Goal: Understand process/instructions: Learn how to perform a task or action

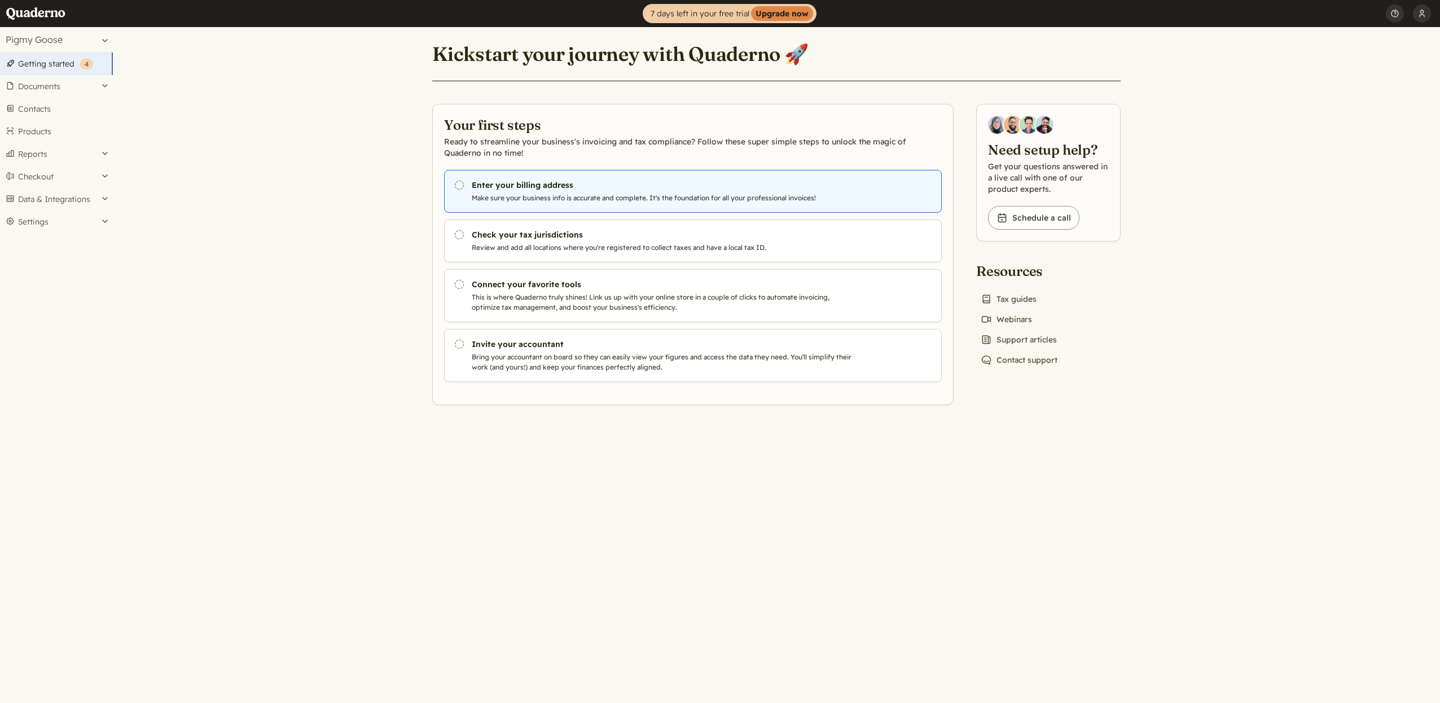
click at [625, 195] on p "Make sure your business info is accurate and complete. It's the foundation for …" at bounding box center [664, 198] width 385 height 10
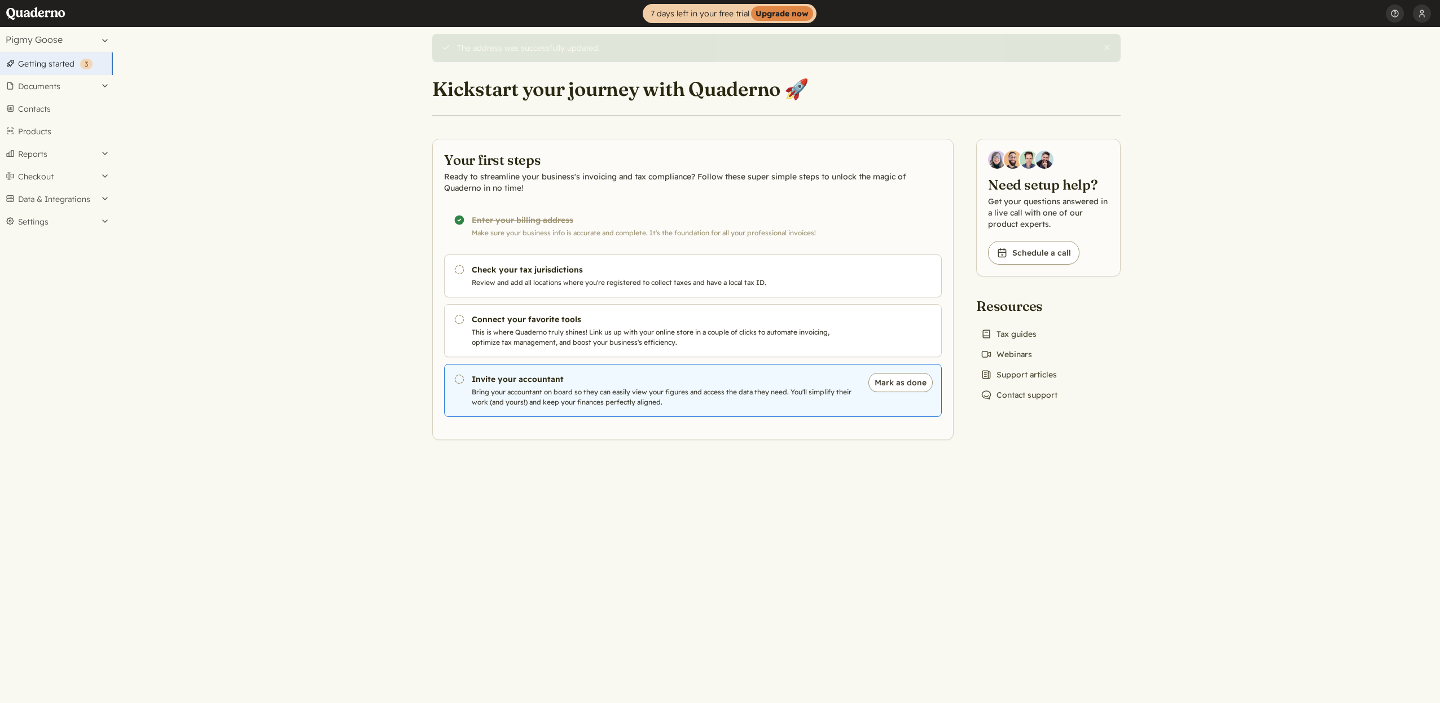
click at [683, 392] on p "Bring your accountant on board so they can easily view your figures and access …" at bounding box center [664, 397] width 385 height 20
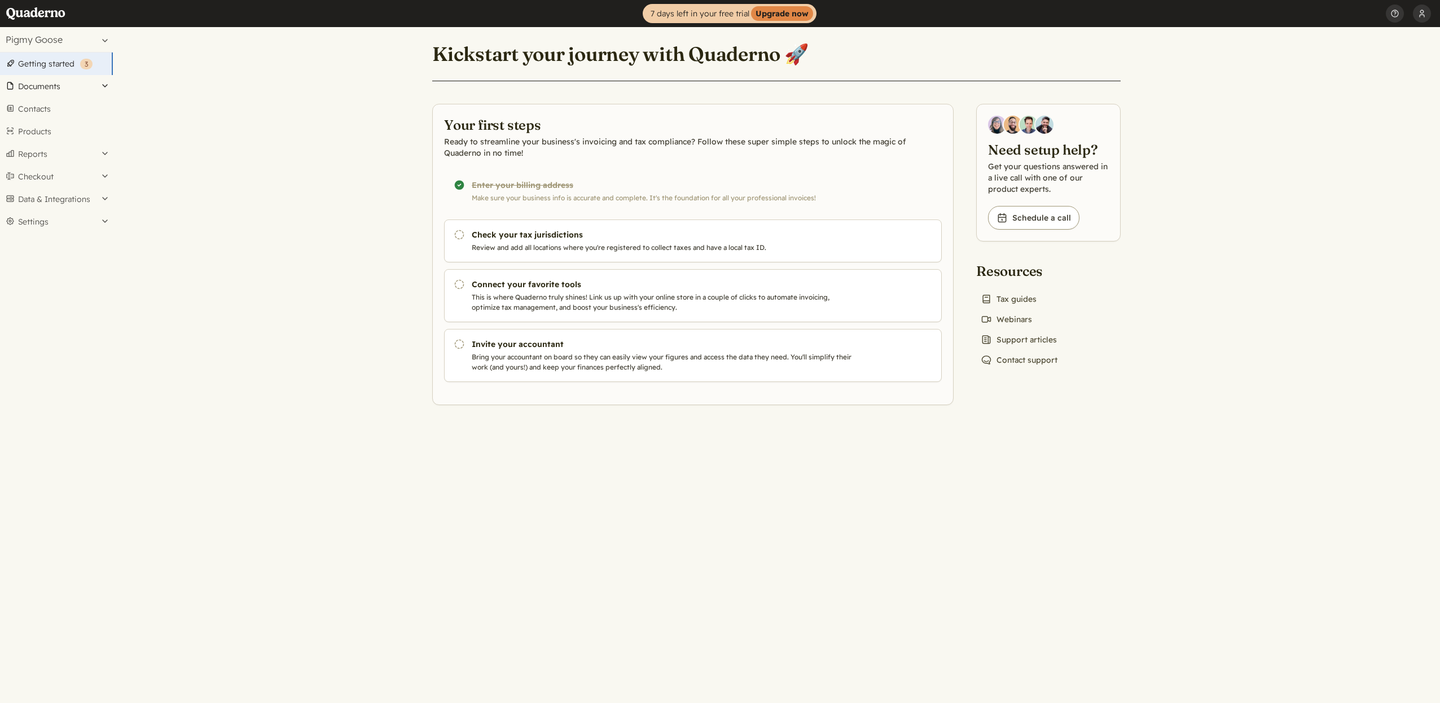
click at [49, 83] on button "Documents" at bounding box center [56, 86] width 113 height 23
click at [48, 338] on button "Reports" at bounding box center [56, 338] width 113 height 23
click at [47, 185] on link "Domestic" at bounding box center [56, 185] width 113 height 16
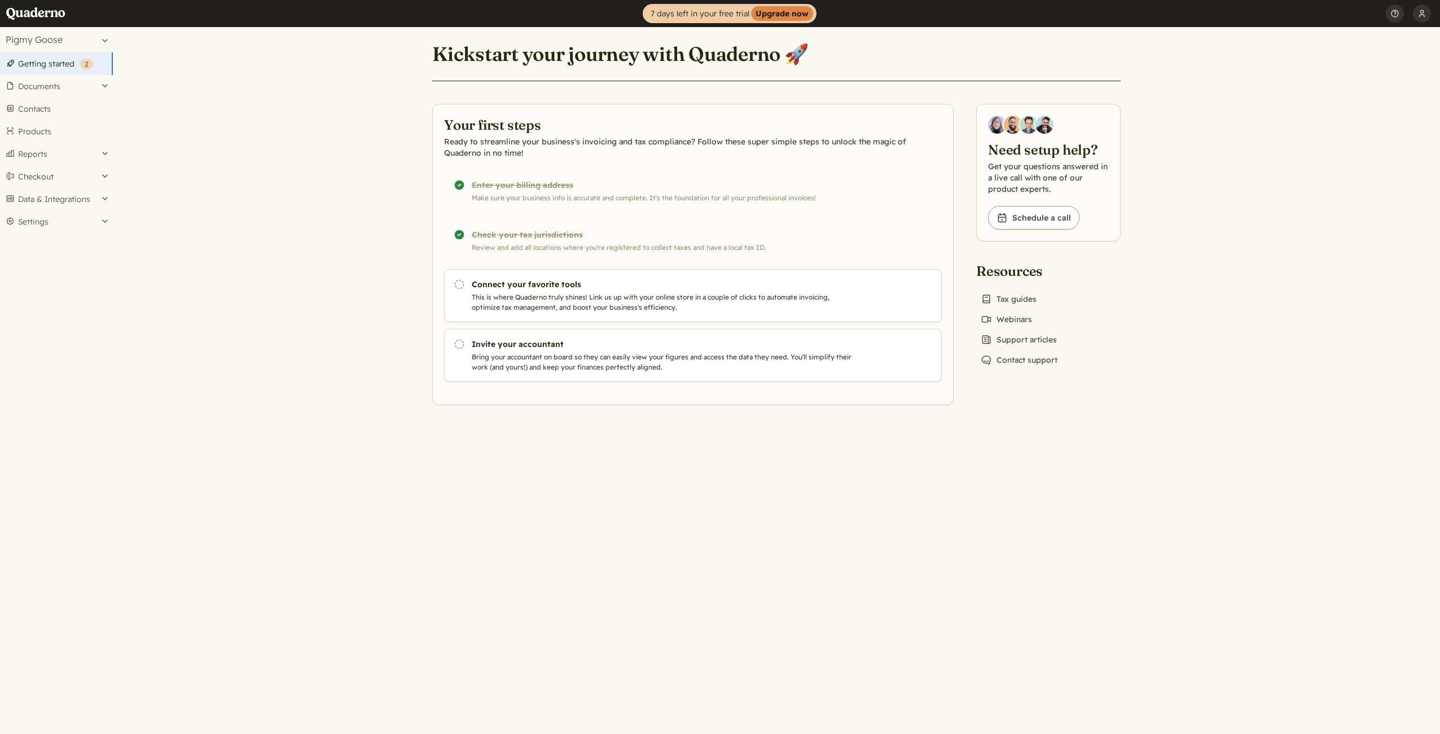
click at [178, 202] on main "Kickstart your journey with Quaderno 🚀 Your first steps Ready to streamline you…" at bounding box center [776, 380] width 1327 height 707
click at [903, 345] on button "Mark as done" at bounding box center [900, 347] width 64 height 19
click at [911, 289] on button "Mark as done" at bounding box center [900, 287] width 64 height 19
